Goal: Find specific page/section: Find specific page/section

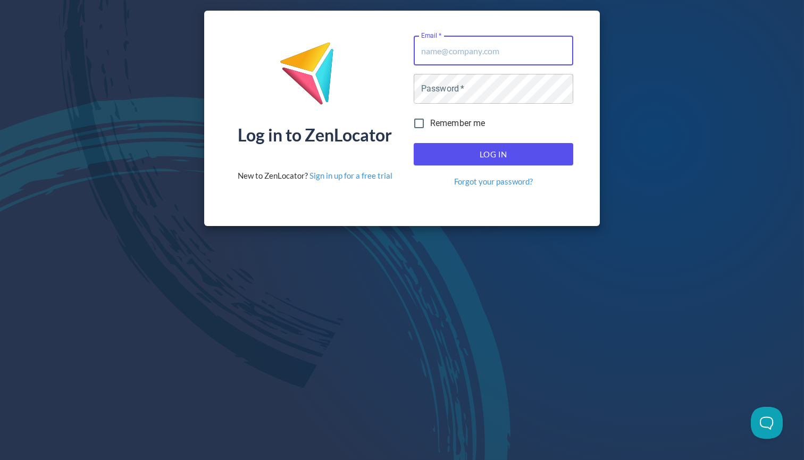
type input "[EMAIL_ADDRESS][DOMAIN_NAME]"
click at [493, 154] on button "Log In" at bounding box center [494, 154] width 160 height 22
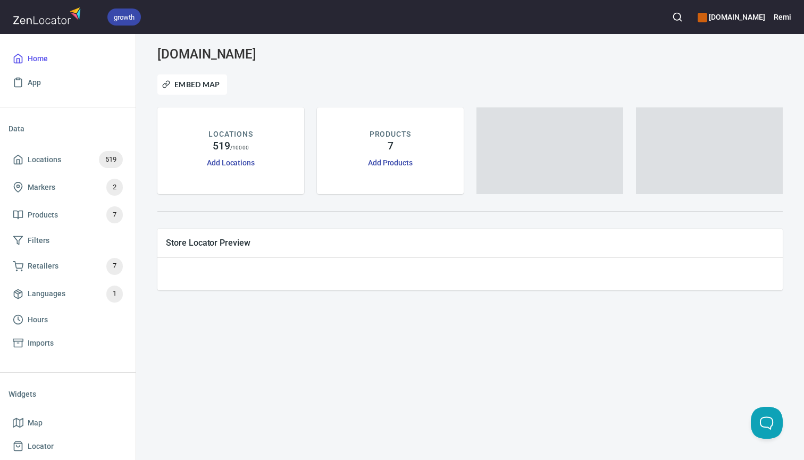
click at [682, 19] on icon "button" at bounding box center [677, 17] width 11 height 11
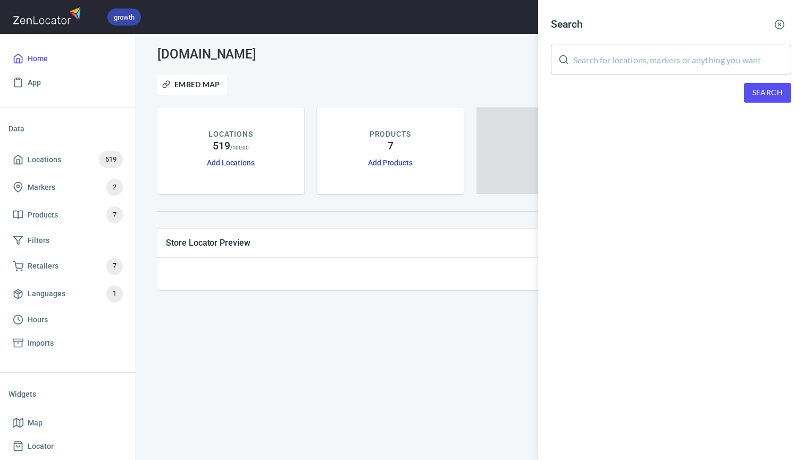
click at [627, 76] on div "Search ​ Search" at bounding box center [671, 66] width 266 height 132
click at [623, 65] on input "text" at bounding box center [682, 60] width 218 height 30
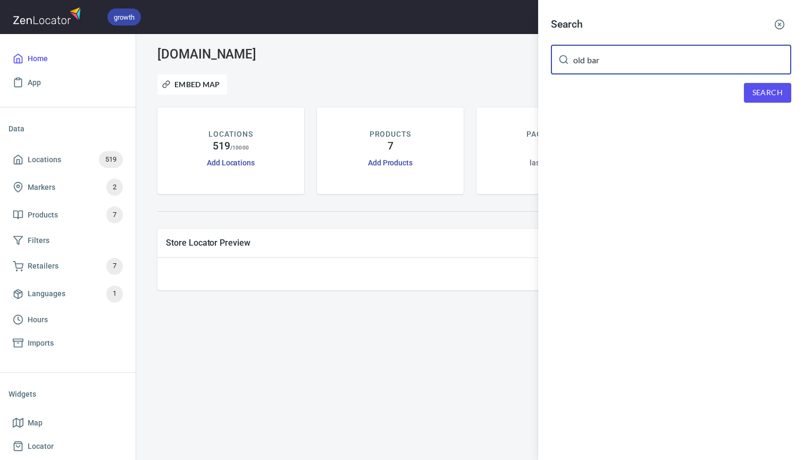
type input "old bar"
click at [765, 94] on span "Search" at bounding box center [767, 92] width 30 height 13
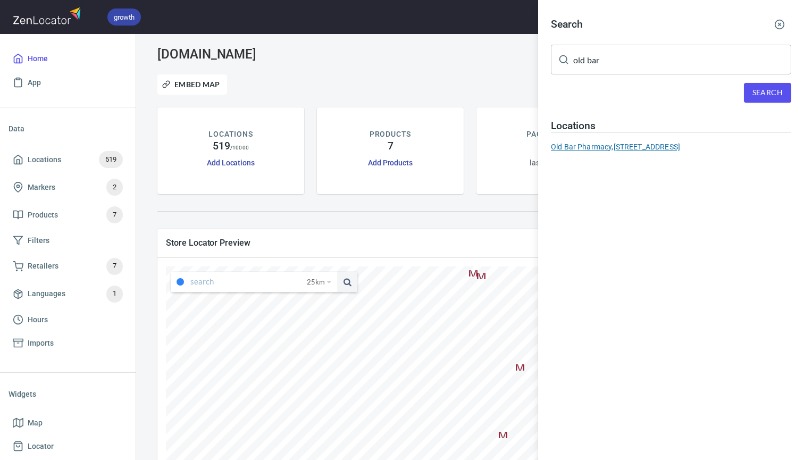
click at [677, 141] on div "Old Bar Pharmacy, [STREET_ADDRESS]" at bounding box center [671, 146] width 240 height 11
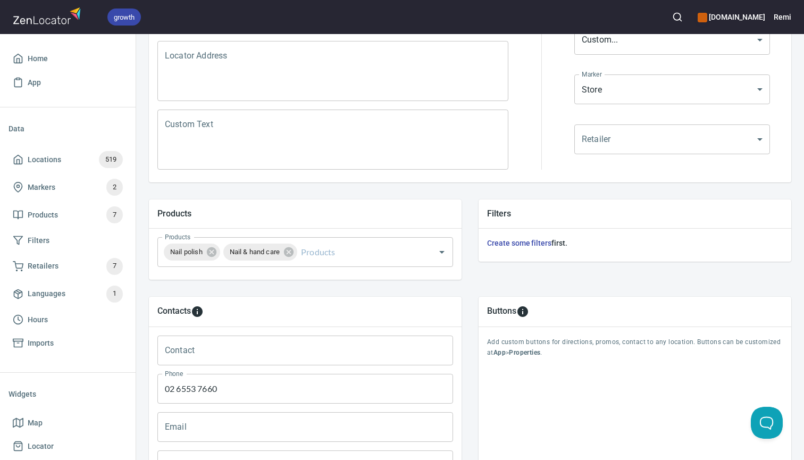
scroll to position [223, 0]
